Goal: Share content: Share content

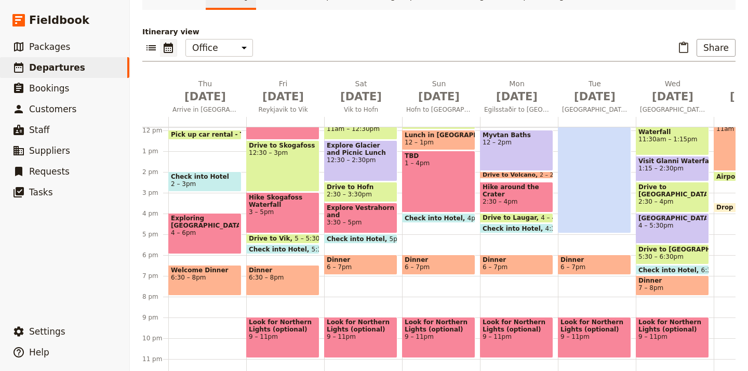
scroll to position [89, 0]
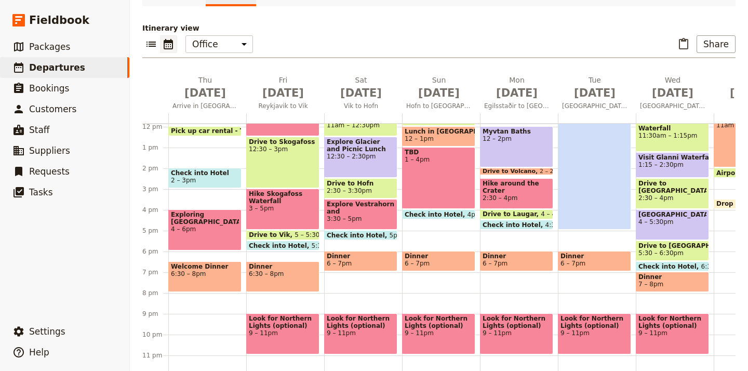
click at [222, 279] on div "Welcome Dinner 6:30 – 8pm" at bounding box center [204, 276] width 73 height 31
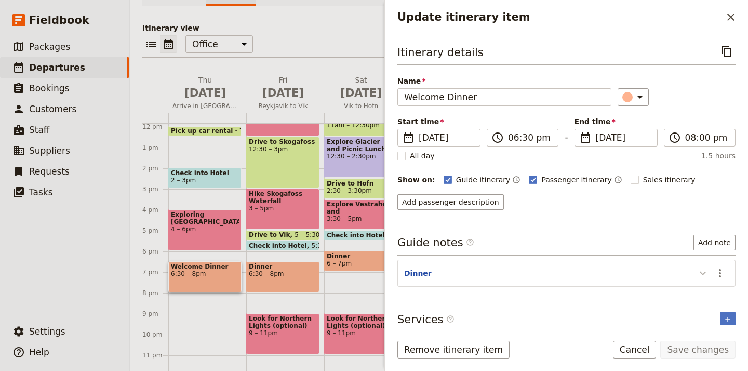
click at [700, 273] on icon "Update itinerary item" at bounding box center [702, 274] width 6 height 4
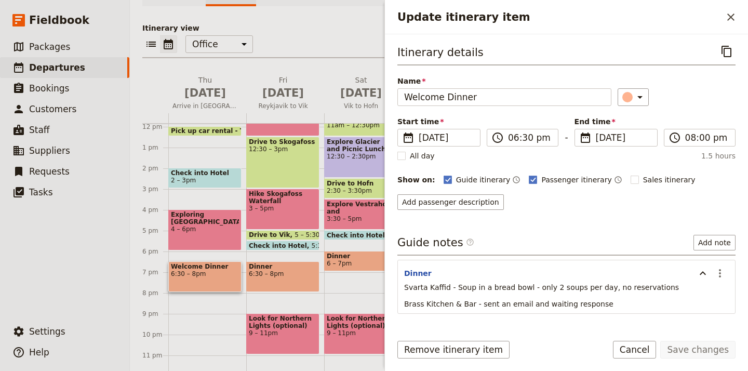
click at [602, 303] on p "Brass Kitchen & Bar - sent an email and waiting response" at bounding box center [566, 304] width 325 height 10
click at [592, 303] on span "Brass Kitchen & Bar - sent an email and waiting response" at bounding box center [508, 304] width 209 height 8
click at [723, 270] on icon "Actions" at bounding box center [719, 273] width 12 height 12
click at [712, 294] on span "Edit note" at bounding box center [697, 296] width 48 height 10
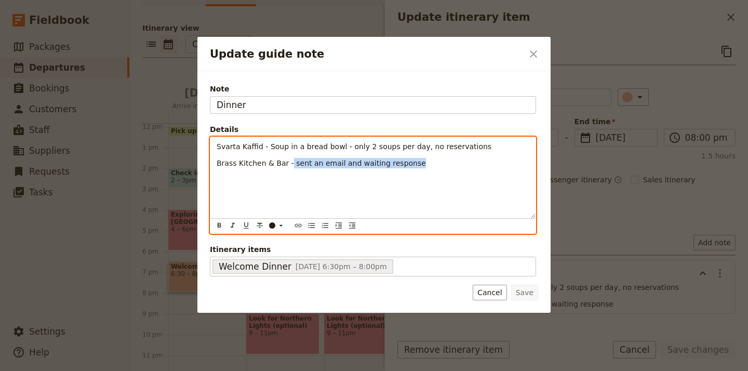
drag, startPoint x: 418, startPoint y: 162, endPoint x: 288, endPoint y: 161, distance: 130.3
click at [288, 161] on p "Brass Kitchen & Bar - sent an email and waiting response" at bounding box center [373, 163] width 313 height 10
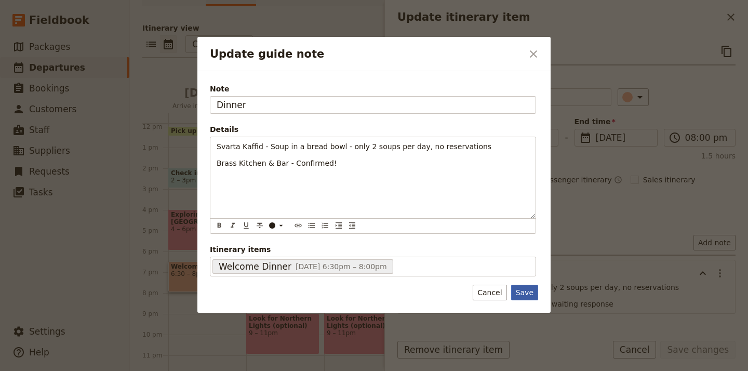
click at [524, 294] on button "Save" at bounding box center [524, 293] width 27 height 16
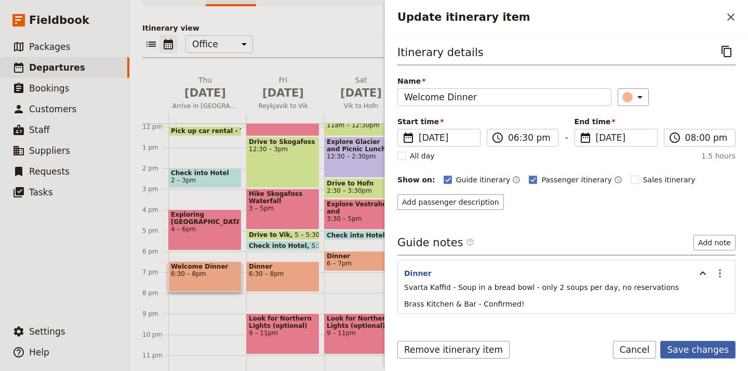
click at [695, 349] on button "Save changes" at bounding box center [697, 350] width 75 height 18
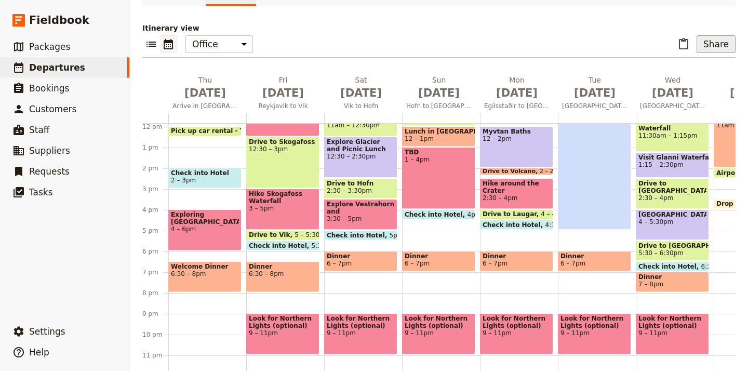
click at [720, 48] on button "Share" at bounding box center [715, 44] width 39 height 18
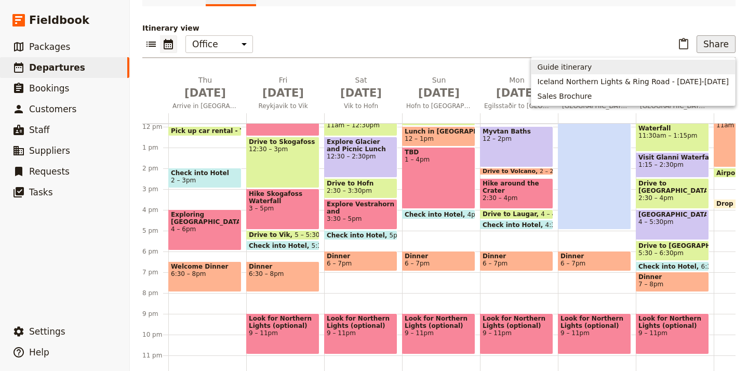
click at [598, 69] on span "Guide itinerary" at bounding box center [632, 67] width 191 height 10
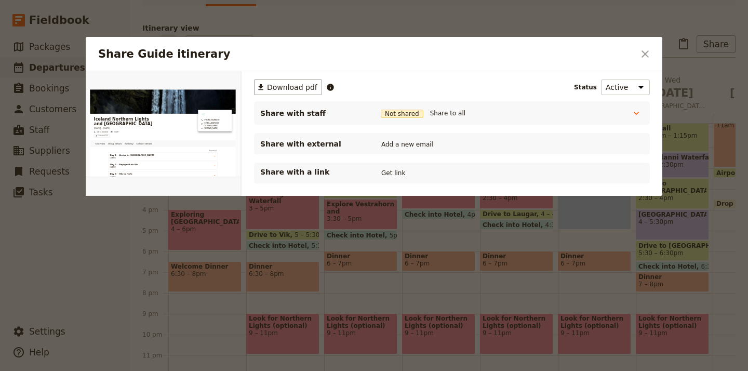
scroll to position [0, 0]
click at [636, 112] on icon "Share Guide itinerary" at bounding box center [636, 113] width 10 height 10
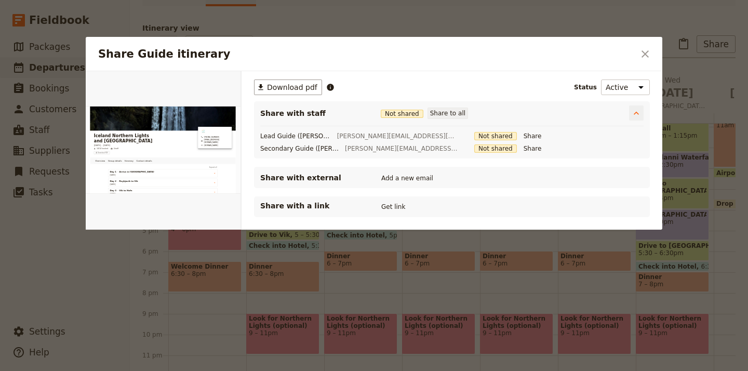
click at [448, 114] on button "Share to all" at bounding box center [447, 112] width 40 height 11
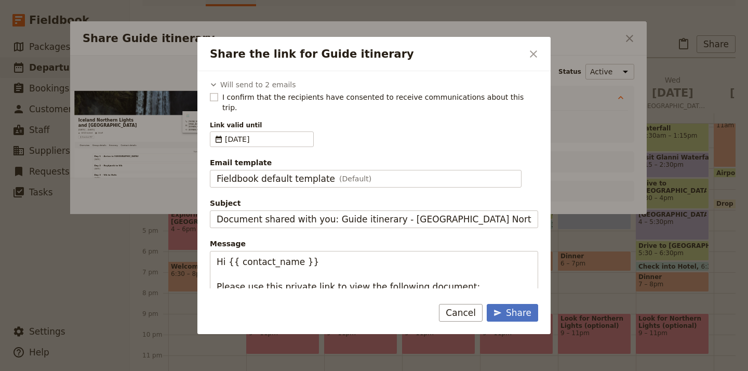
click at [215, 94] on rect "Share the link for Guide itinerary" at bounding box center [214, 97] width 8 height 8
click at [210, 92] on input "I confirm that the recipients have consented to receive communications about th…" at bounding box center [209, 91] width 1 height 1
checkbox input "true"
click at [519, 315] on div "Share" at bounding box center [512, 312] width 38 height 12
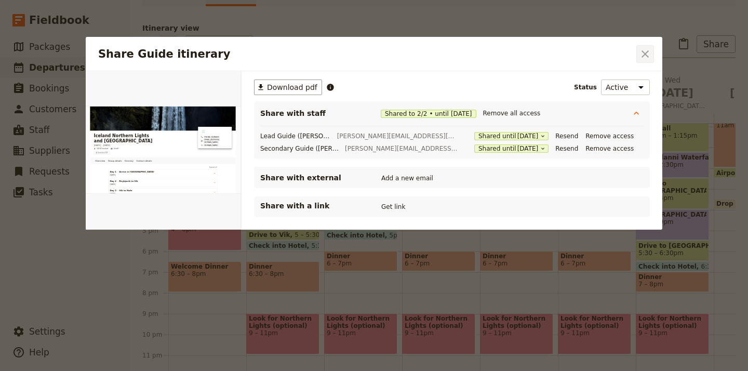
click at [646, 52] on icon "Close dialog" at bounding box center [644, 53] width 7 height 7
